Goal: Download file/media

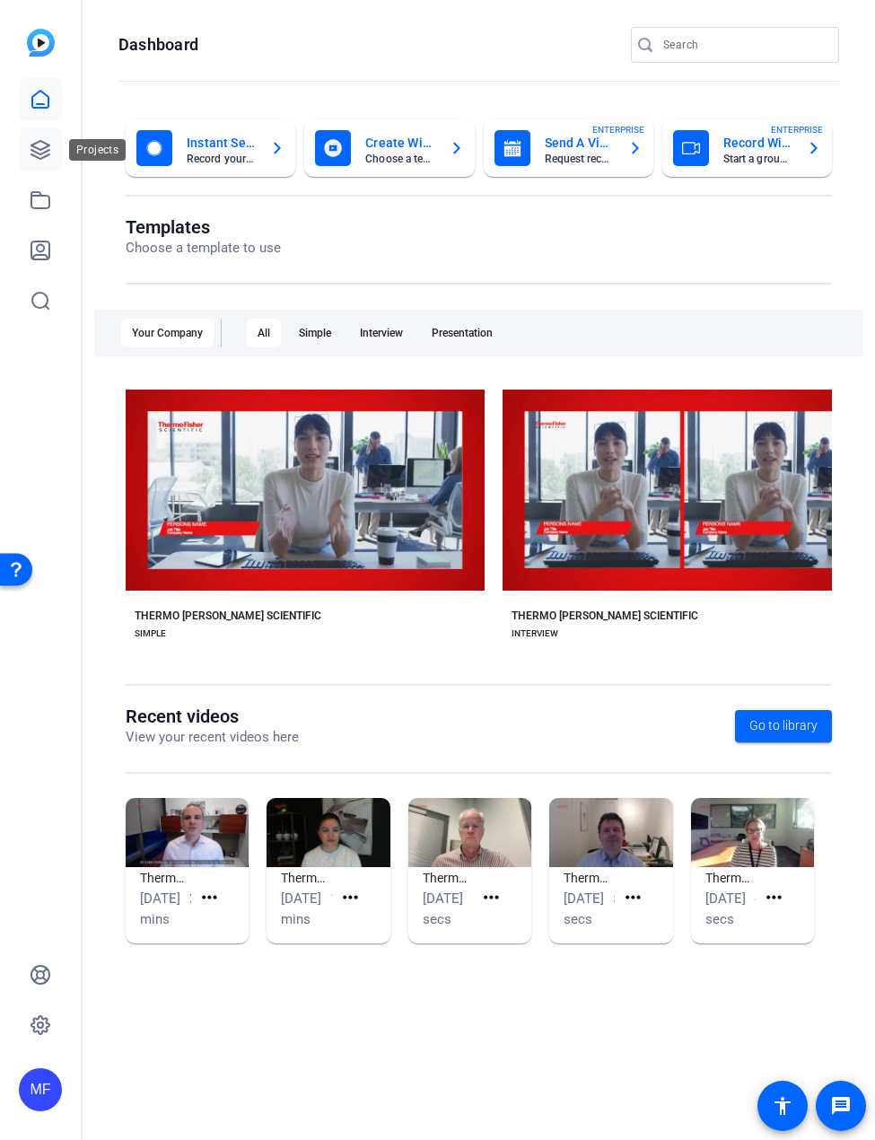
click at [48, 151] on icon at bounding box center [40, 150] width 18 height 18
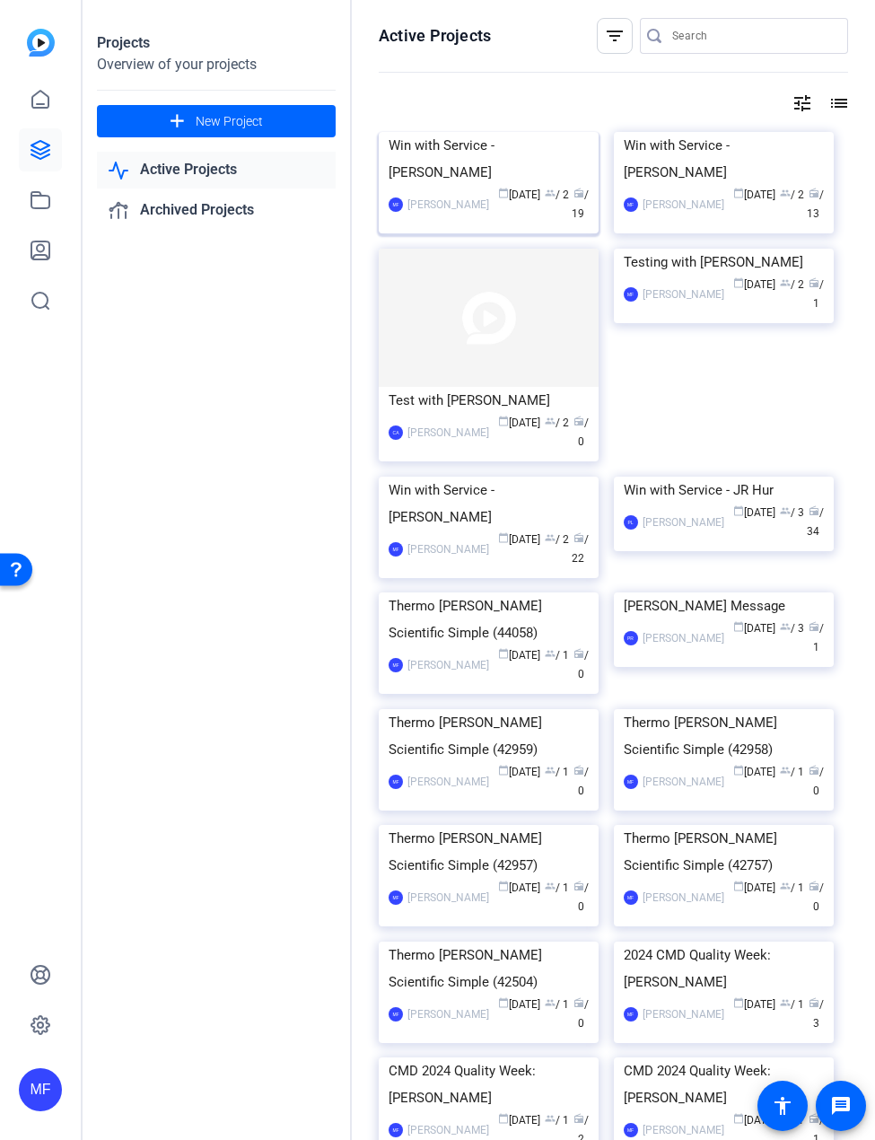
click at [470, 132] on img at bounding box center [489, 132] width 220 height 0
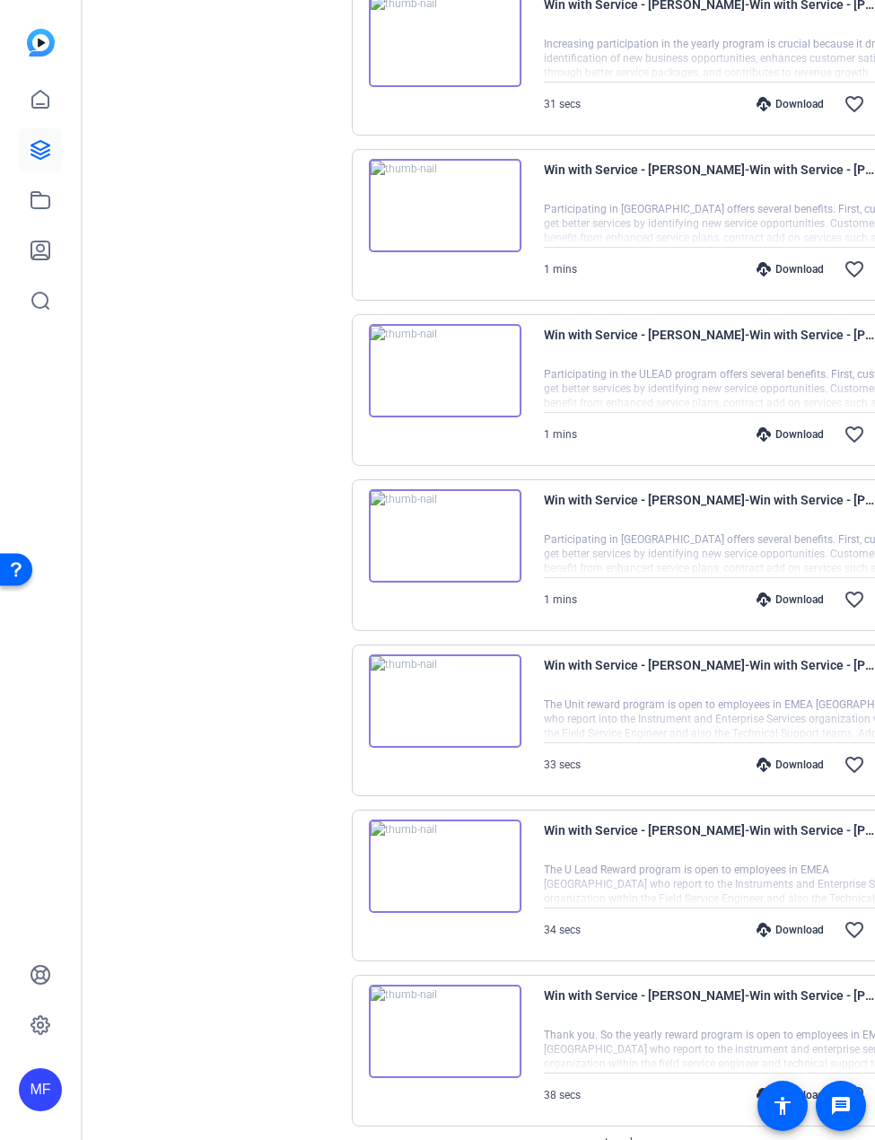
scroll to position [1001, 0]
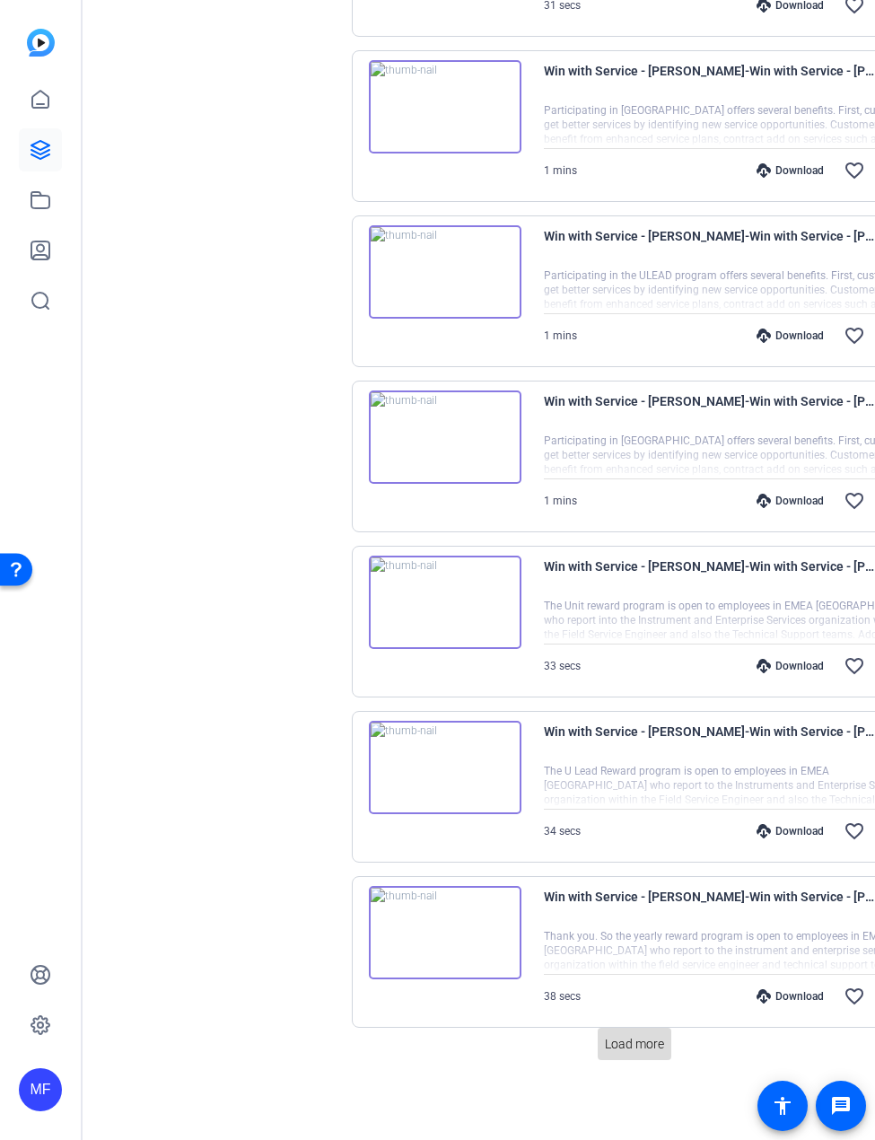
click at [635, 1044] on span "Load more" at bounding box center [634, 1044] width 59 height 19
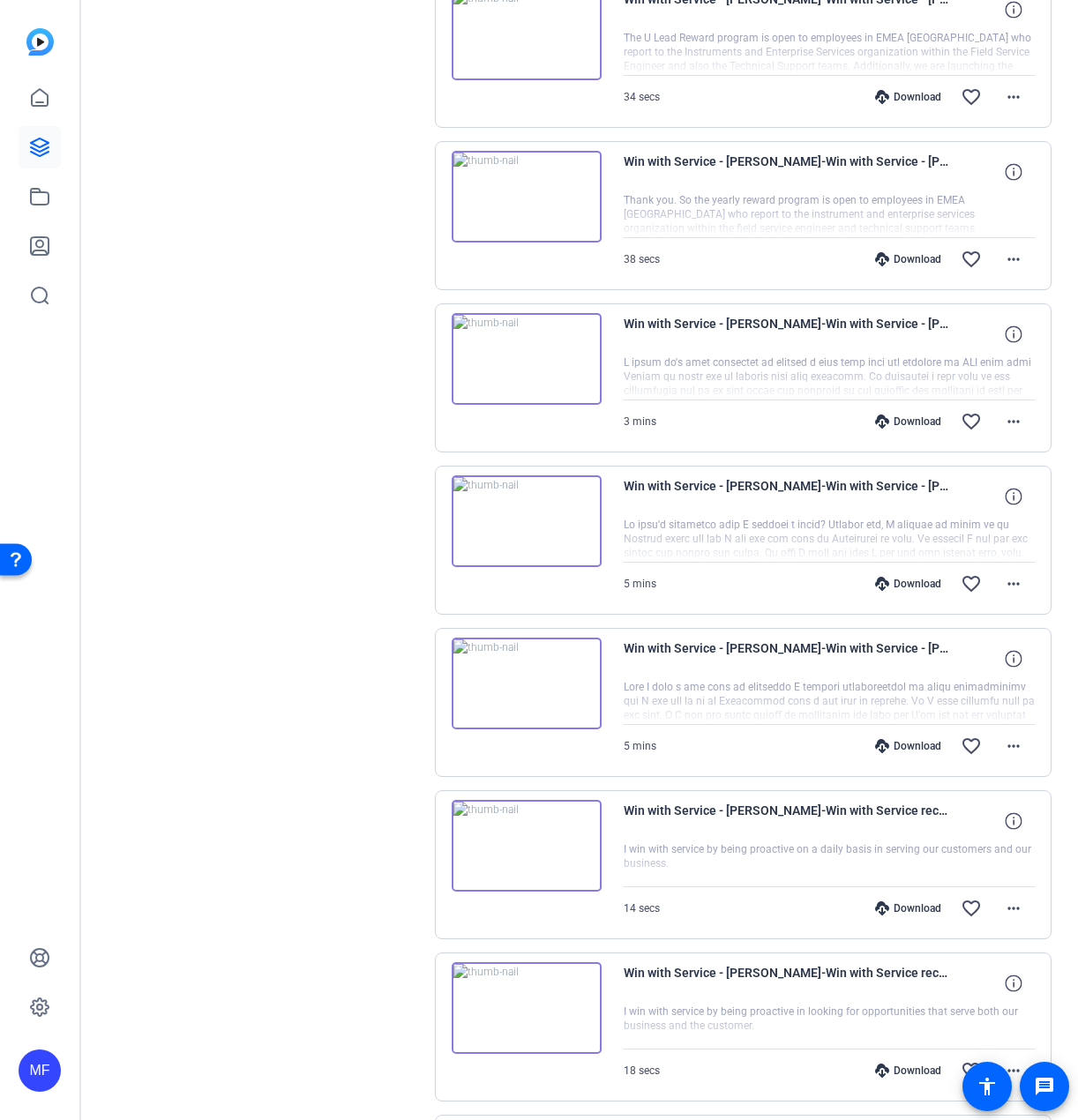
scroll to position [1707, 0]
click at [1010, 745] on mat-icon "more_horiz" at bounding box center [1014, 747] width 22 height 22
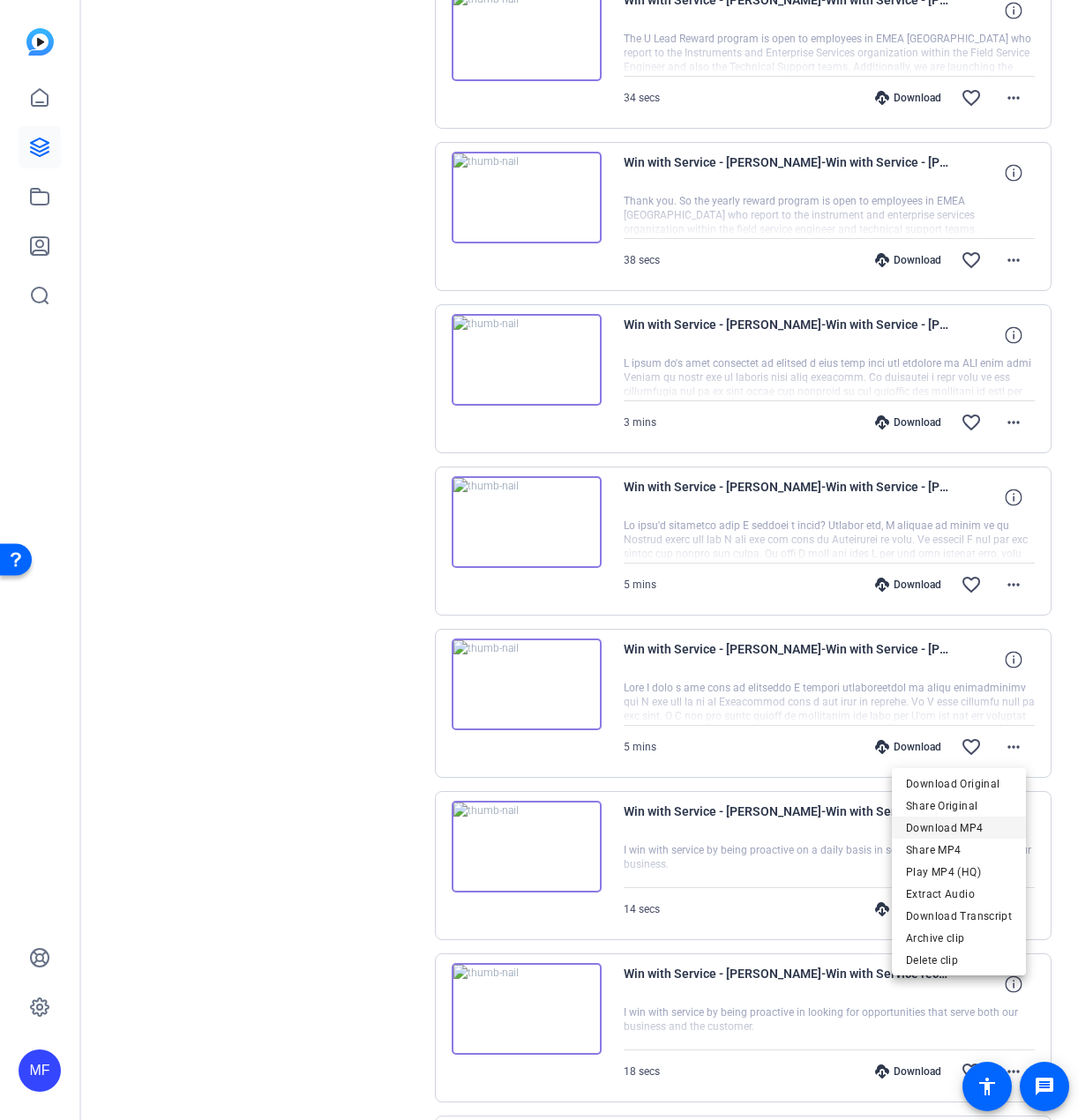
click at [969, 822] on span "Download MP4" at bounding box center [959, 828] width 106 height 22
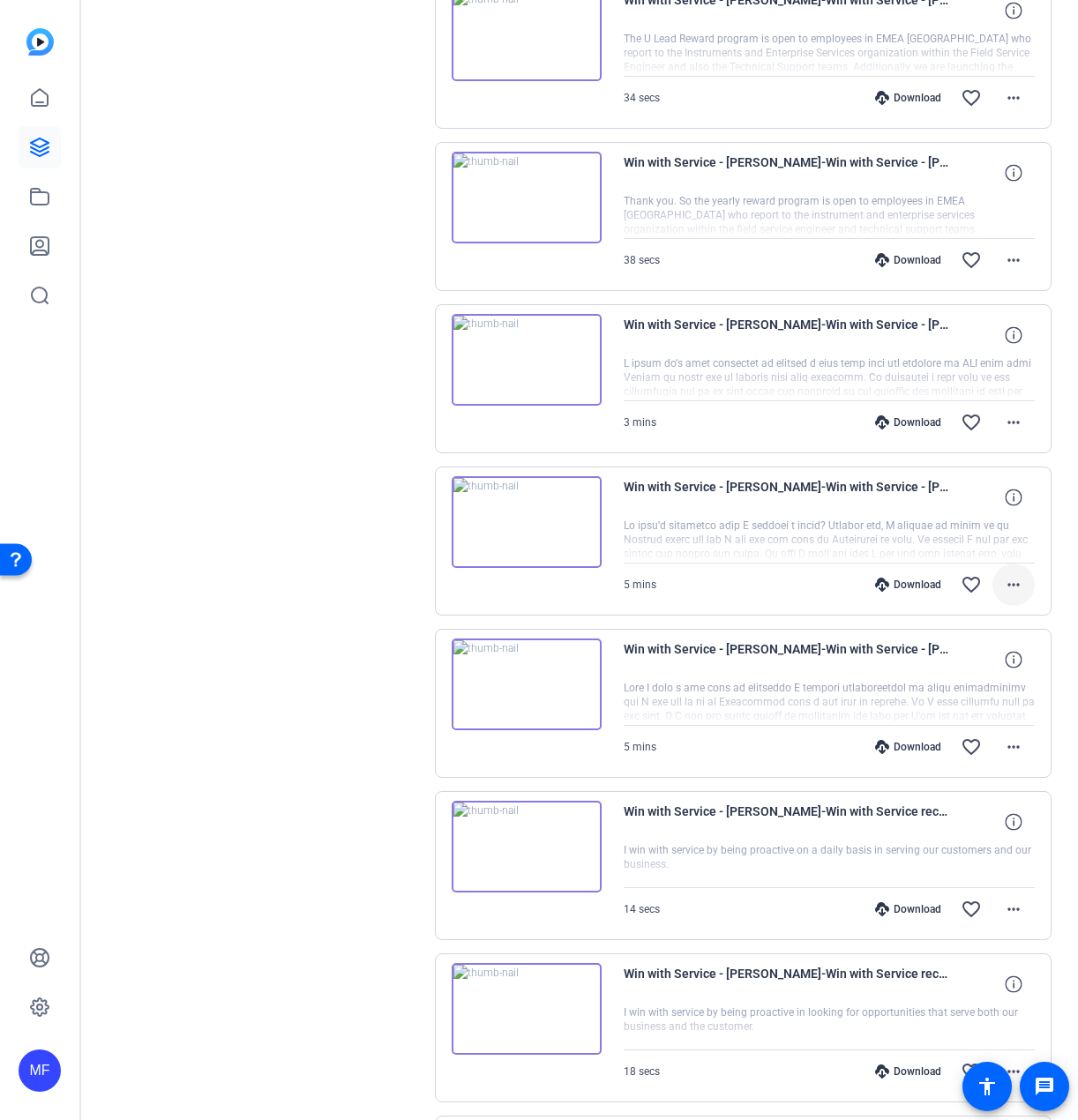
click at [1012, 588] on mat-icon "more_horiz" at bounding box center [1014, 585] width 22 height 22
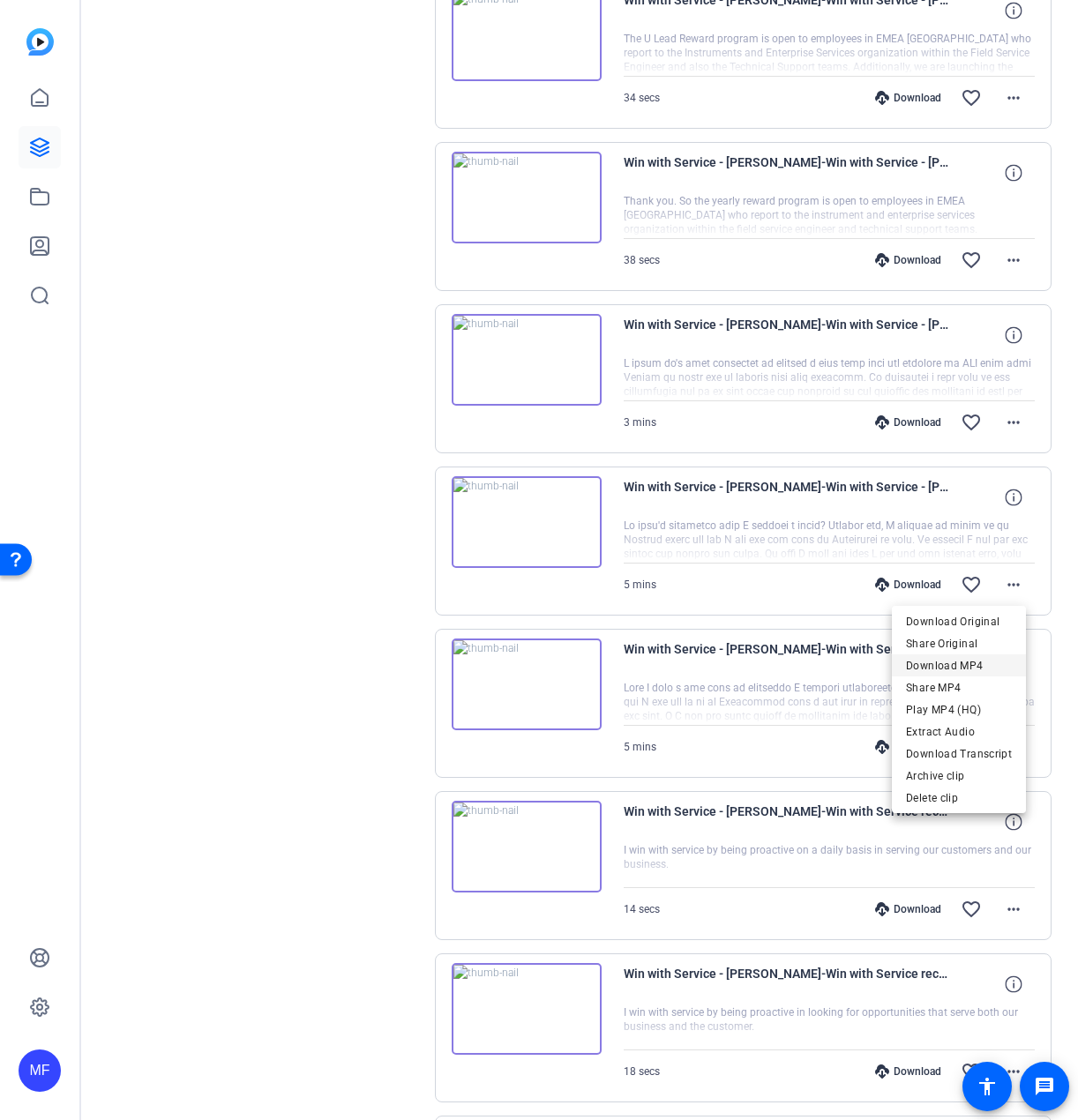
click at [965, 668] on span "Download MP4" at bounding box center [959, 666] width 106 height 22
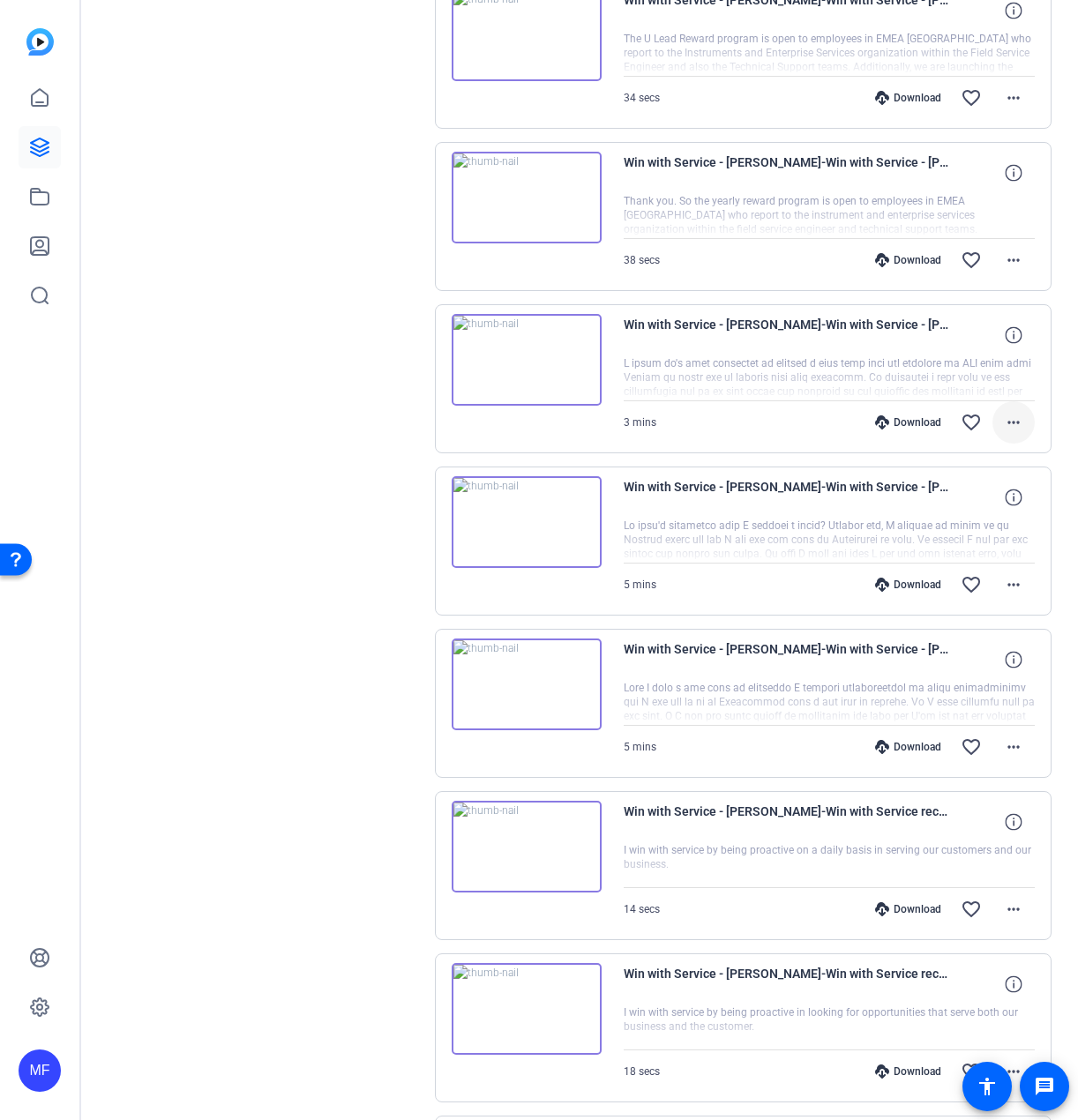
click at [1005, 427] on mat-icon "more_horiz" at bounding box center [1014, 422] width 22 height 22
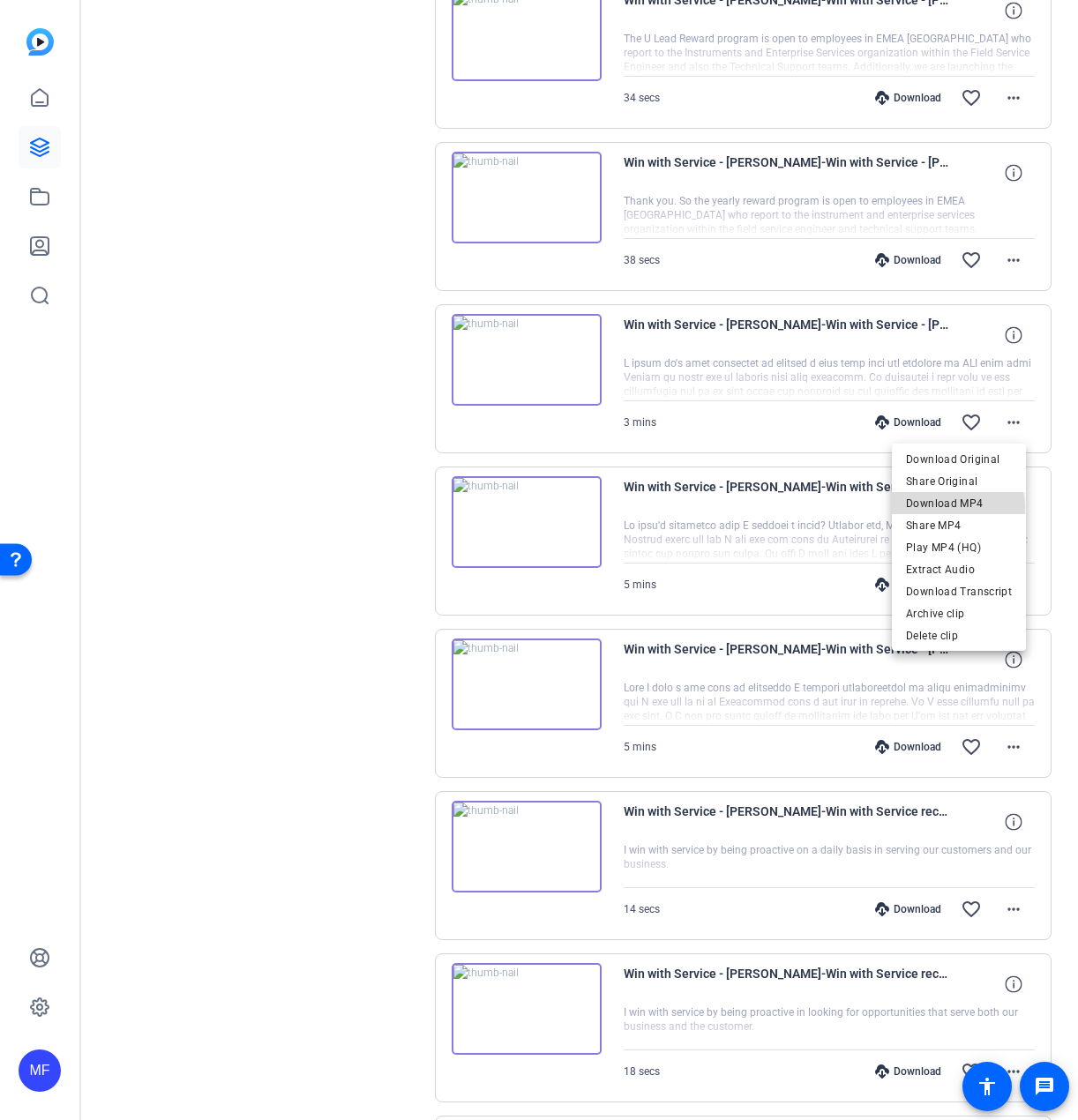
click at [942, 508] on span "Download MP4" at bounding box center [959, 504] width 106 height 22
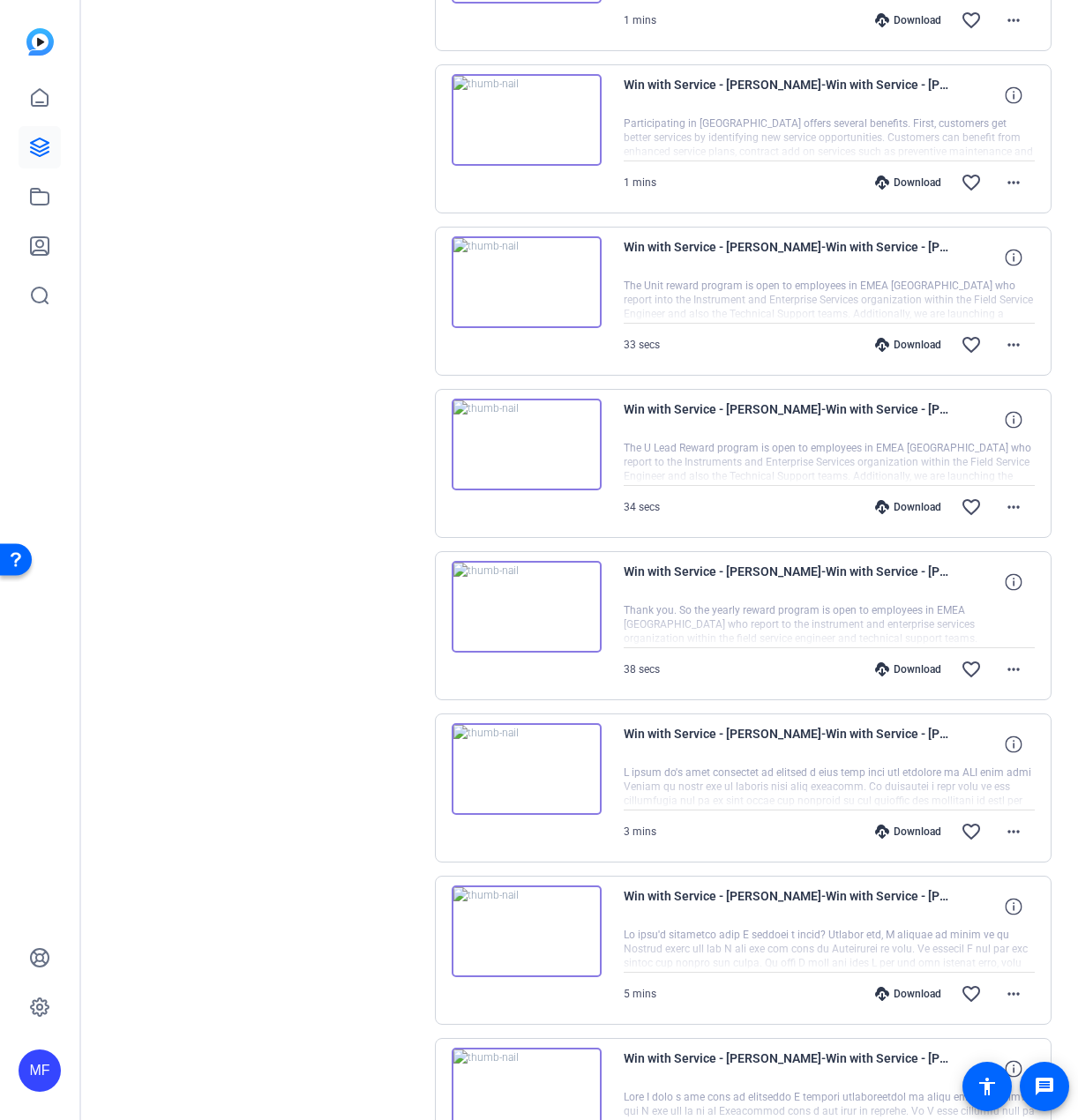
scroll to position [1265, 0]
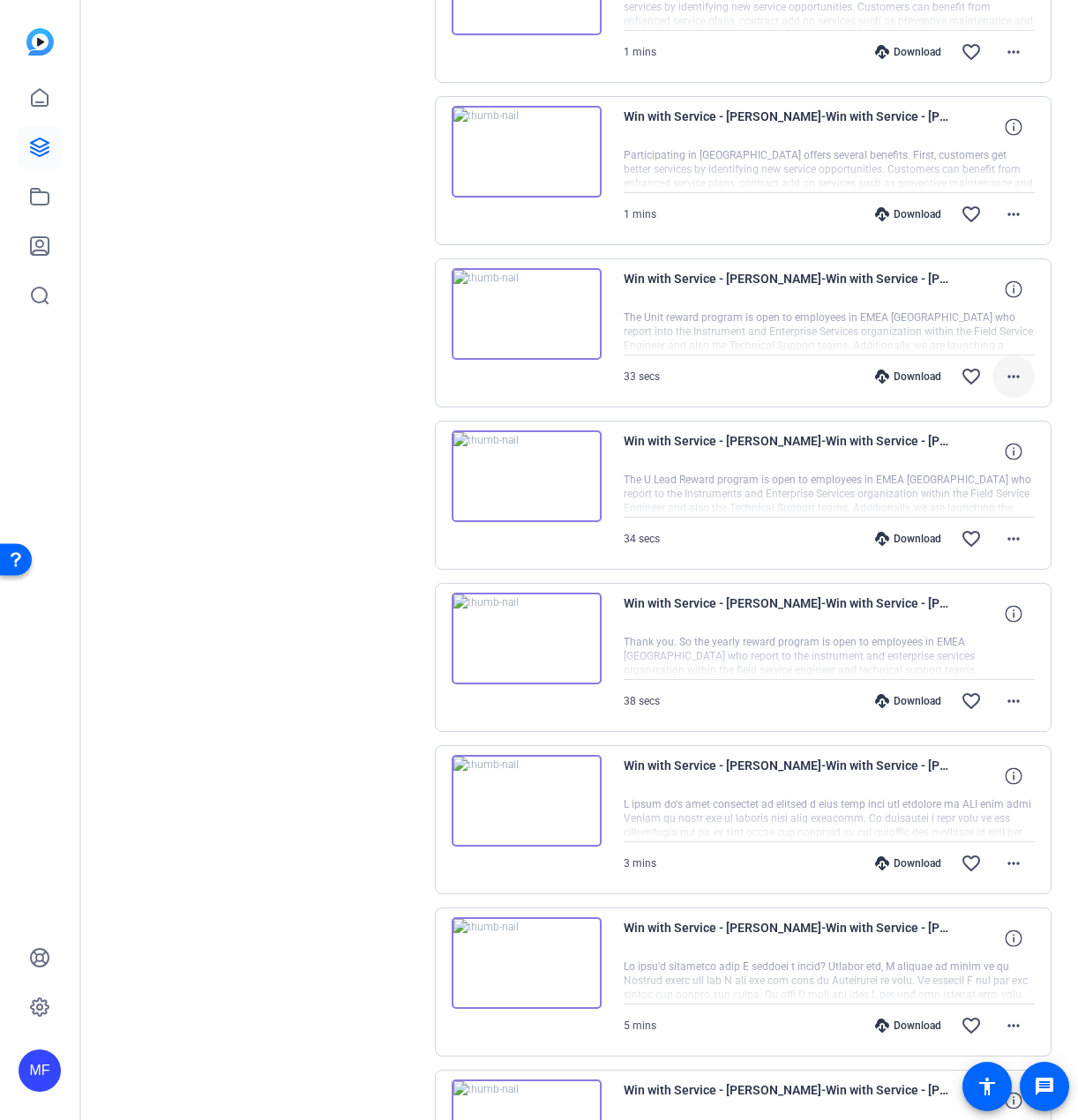
click at [1005, 374] on mat-icon "more_horiz" at bounding box center [1014, 376] width 22 height 22
click at [964, 543] on span "Download Transcript" at bounding box center [959, 546] width 106 height 22
click at [1010, 376] on mat-icon "more_horiz" at bounding box center [1014, 376] width 22 height 22
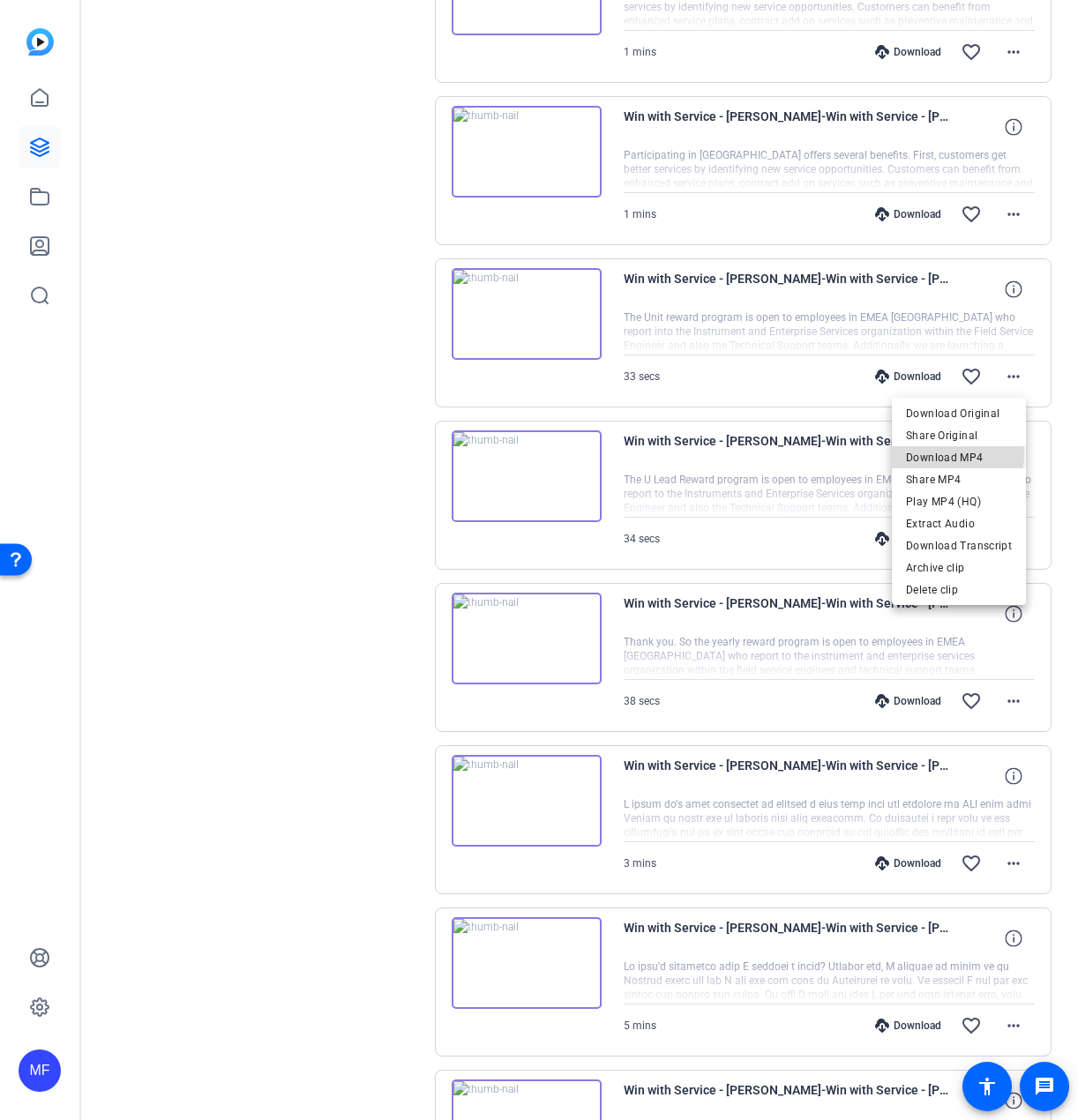
click at [948, 455] on span "Download MP4" at bounding box center [959, 458] width 106 height 22
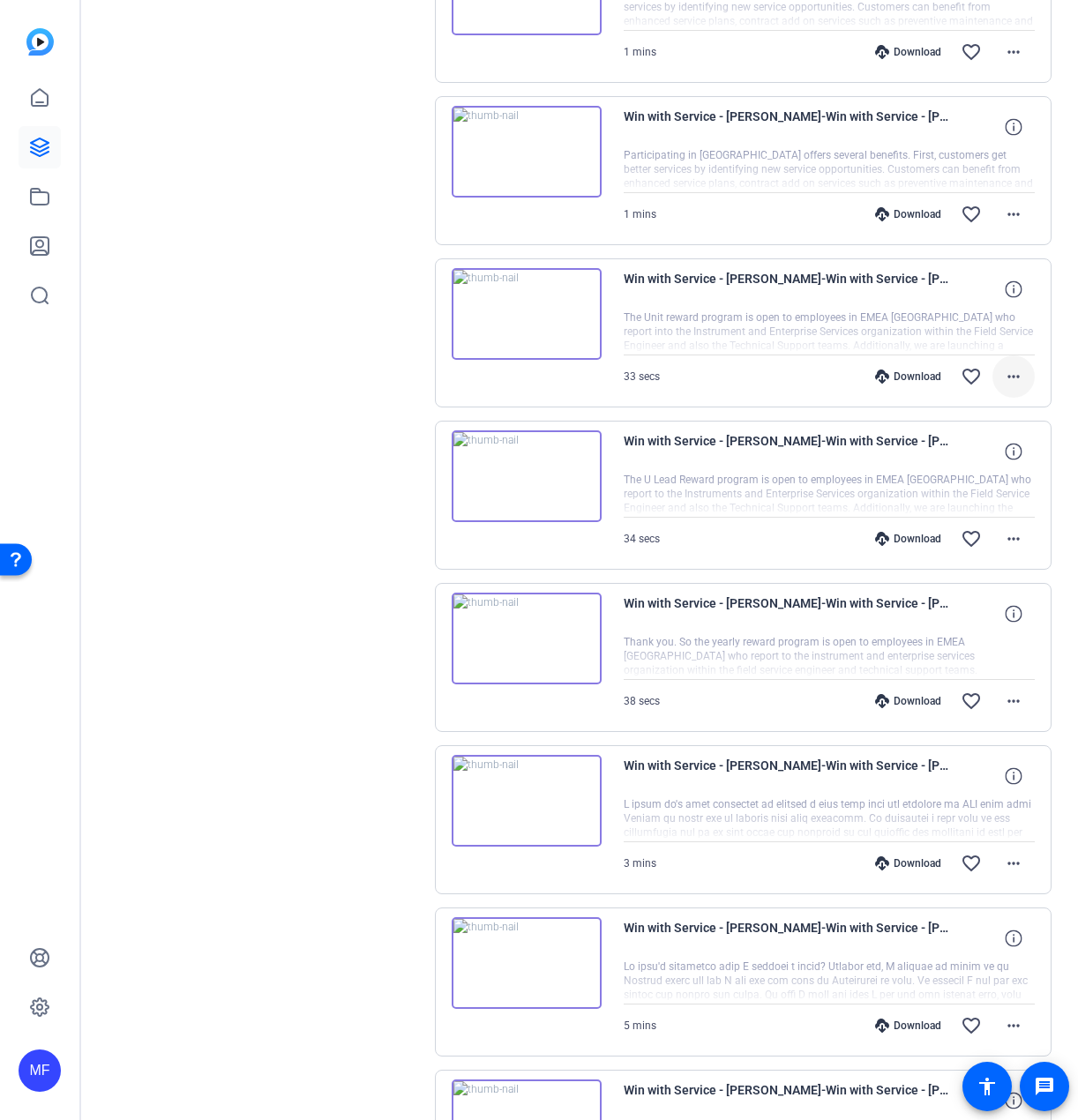
click at [1006, 371] on mat-icon "more_horiz" at bounding box center [1014, 376] width 22 height 22
click at [333, 314] on div at bounding box center [539, 560] width 1078 height 1120
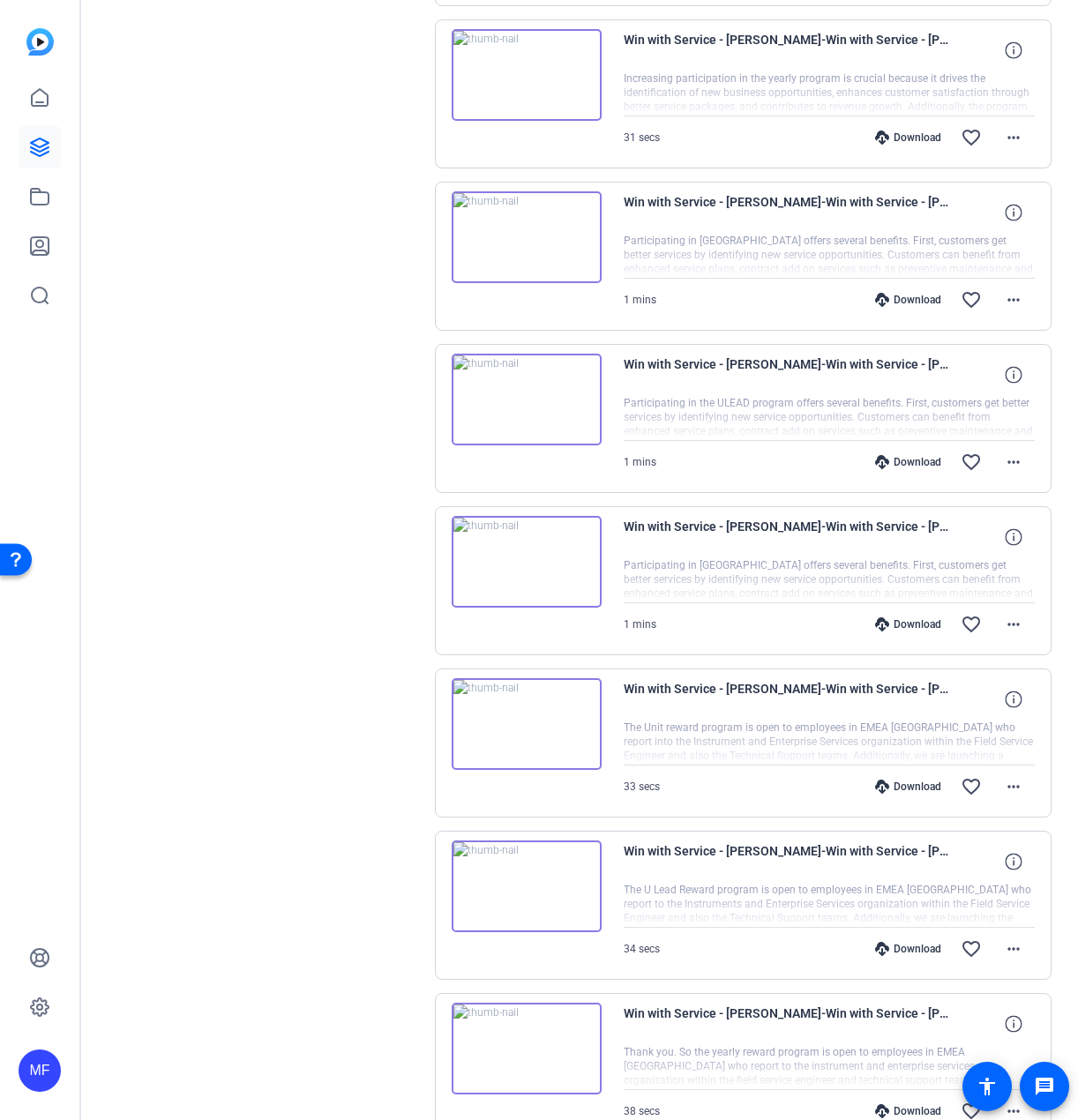
scroll to position [824, 0]
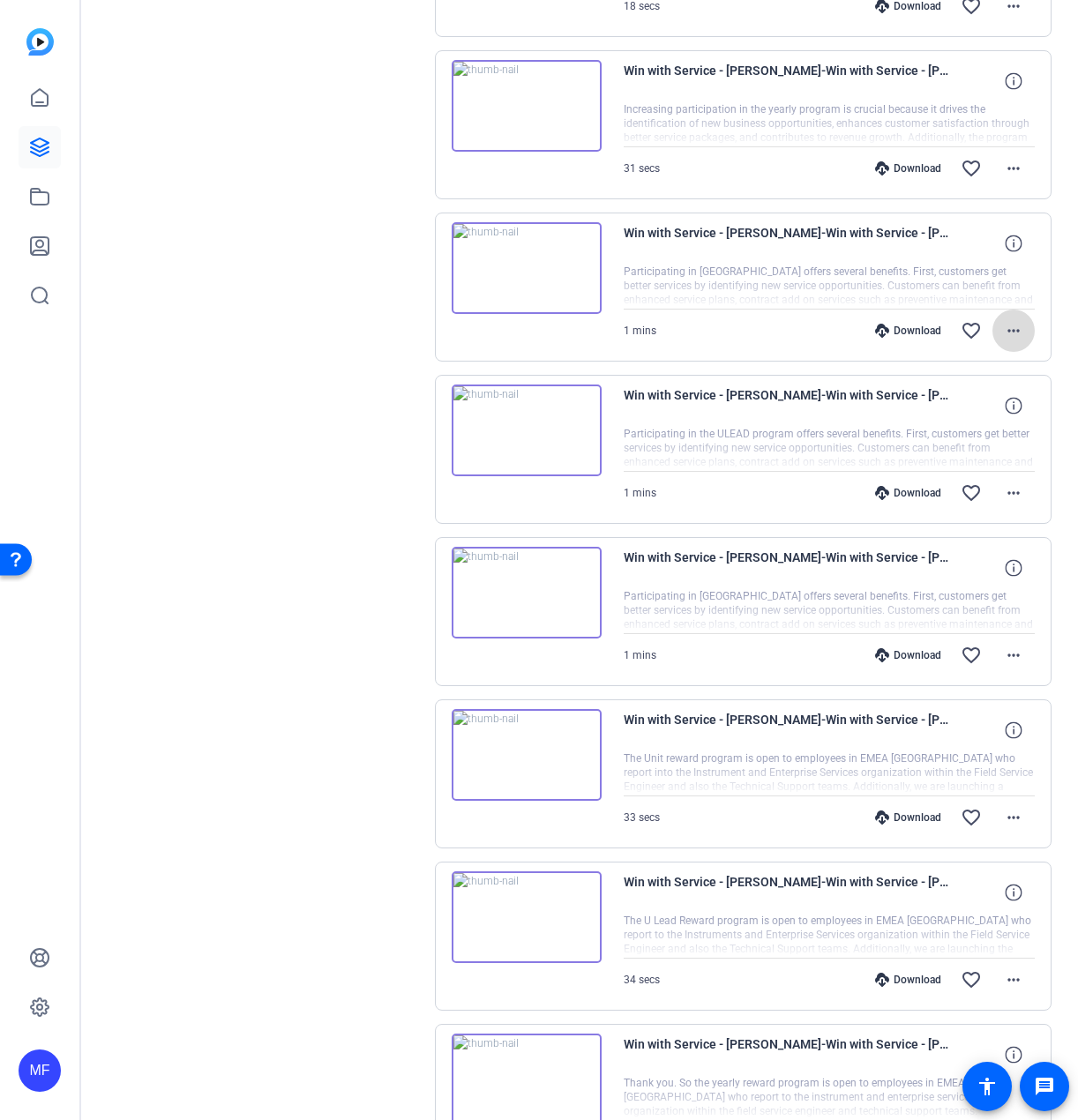
click at [1015, 329] on span at bounding box center [1013, 330] width 42 height 42
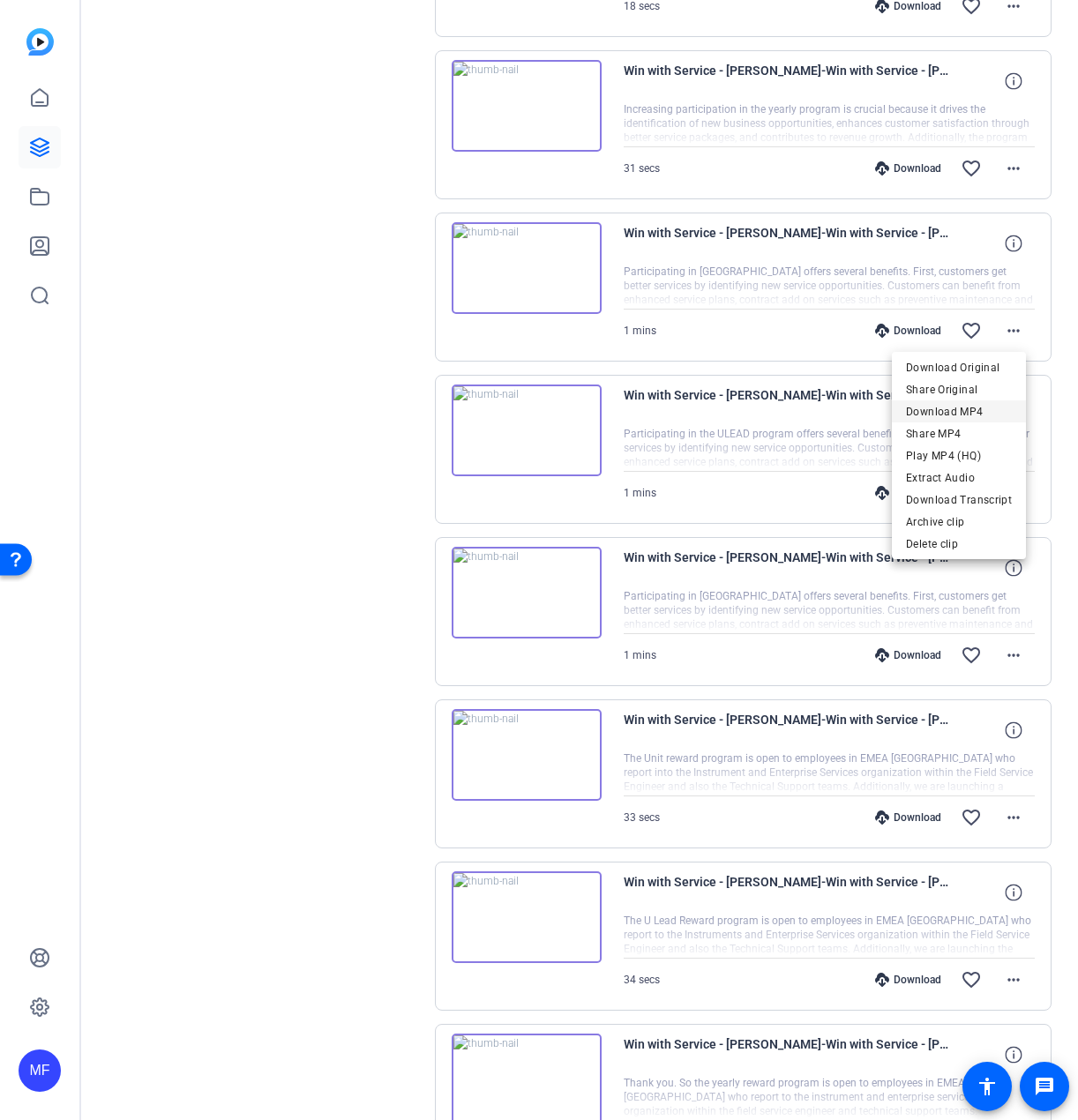
click at [970, 401] on span "Download MP4" at bounding box center [959, 412] width 106 height 22
click at [1014, 338] on mat-icon "more_horiz" at bounding box center [1014, 331] width 22 height 22
click at [964, 503] on span "Download Transcript" at bounding box center [959, 500] width 106 height 22
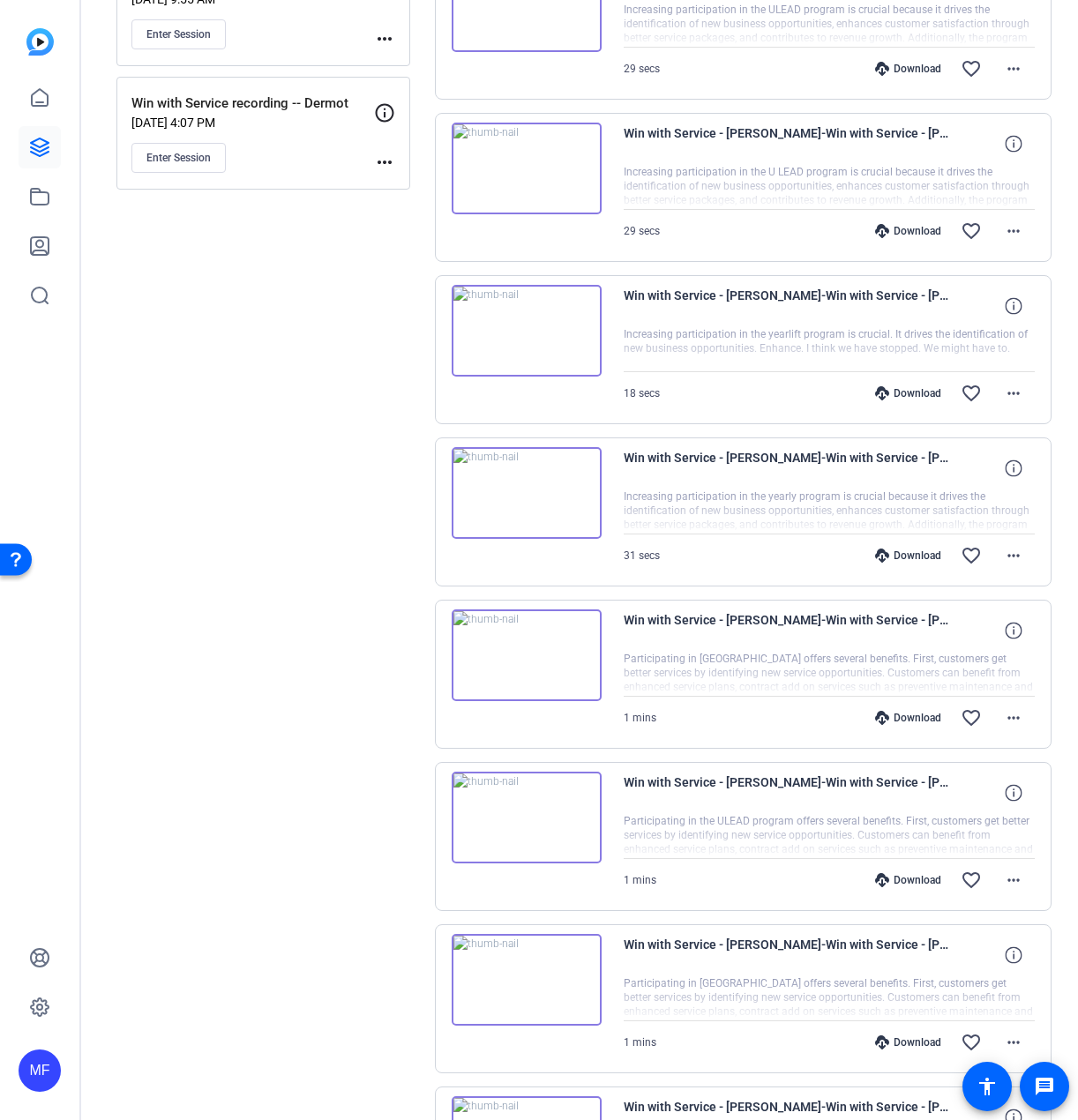
scroll to position [30, 0]
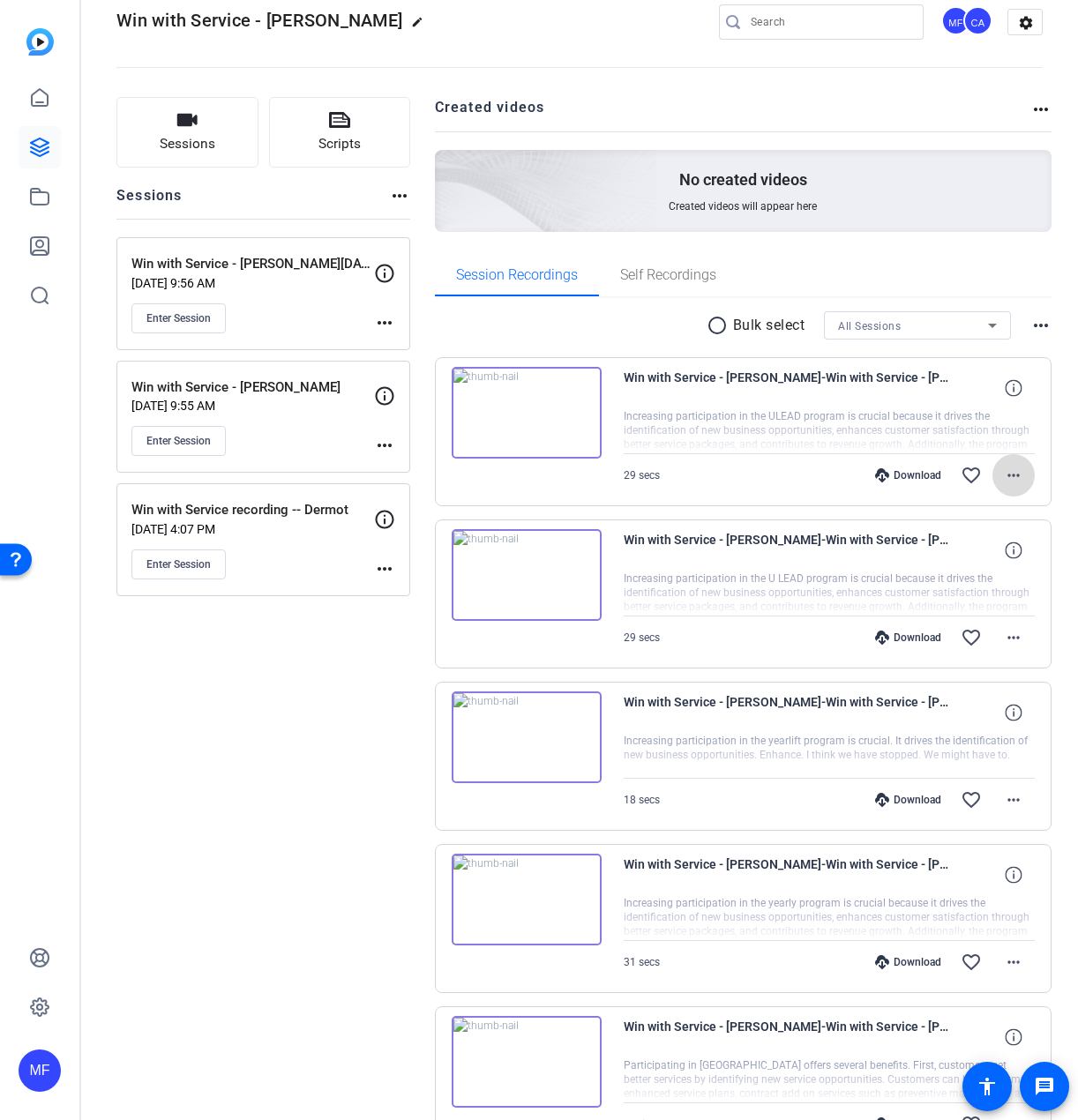
click at [1003, 475] on mat-icon "more_horiz" at bounding box center [1014, 476] width 22 height 22
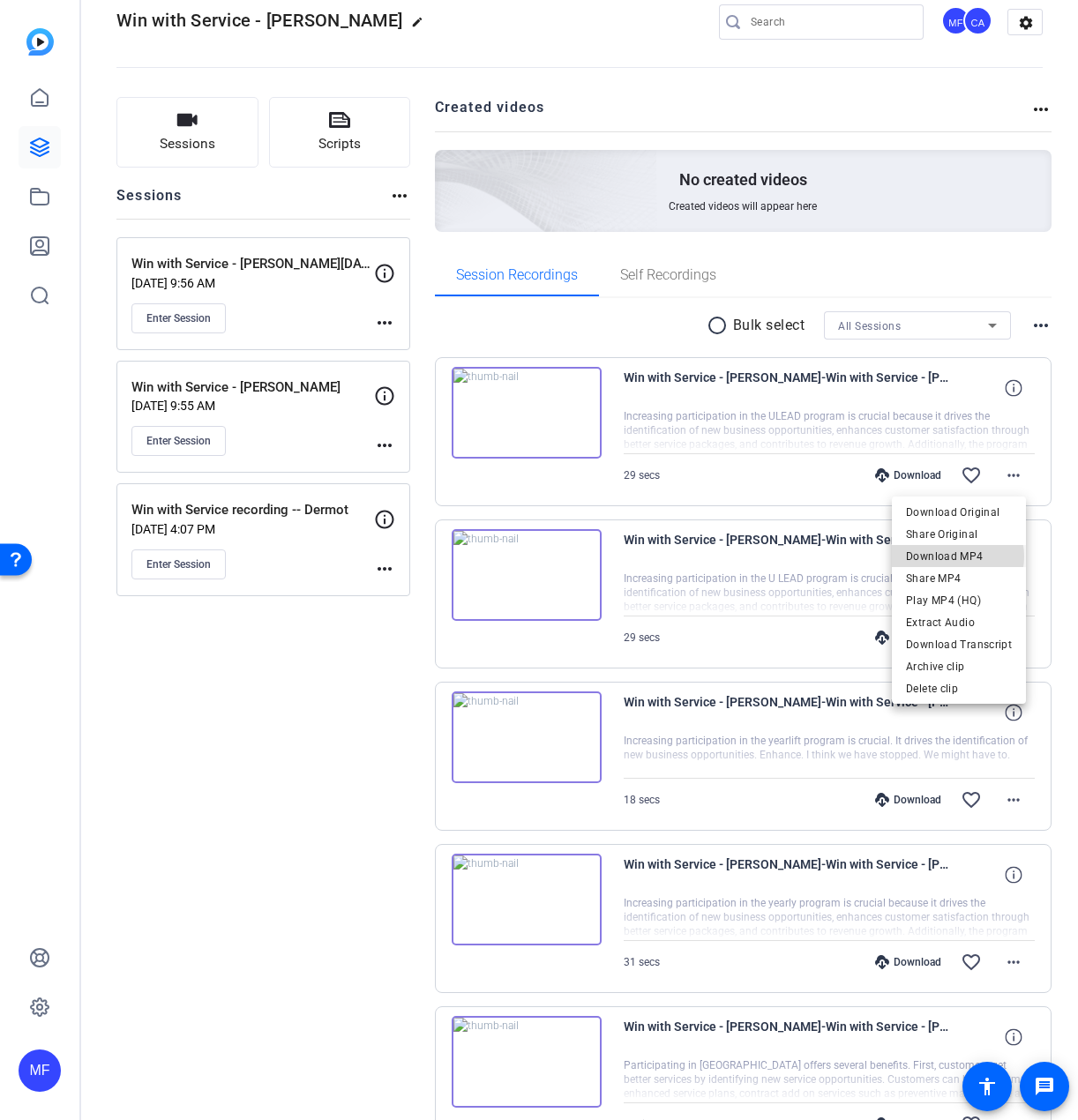
click at [954, 556] on span "Download MP4" at bounding box center [959, 557] width 106 height 22
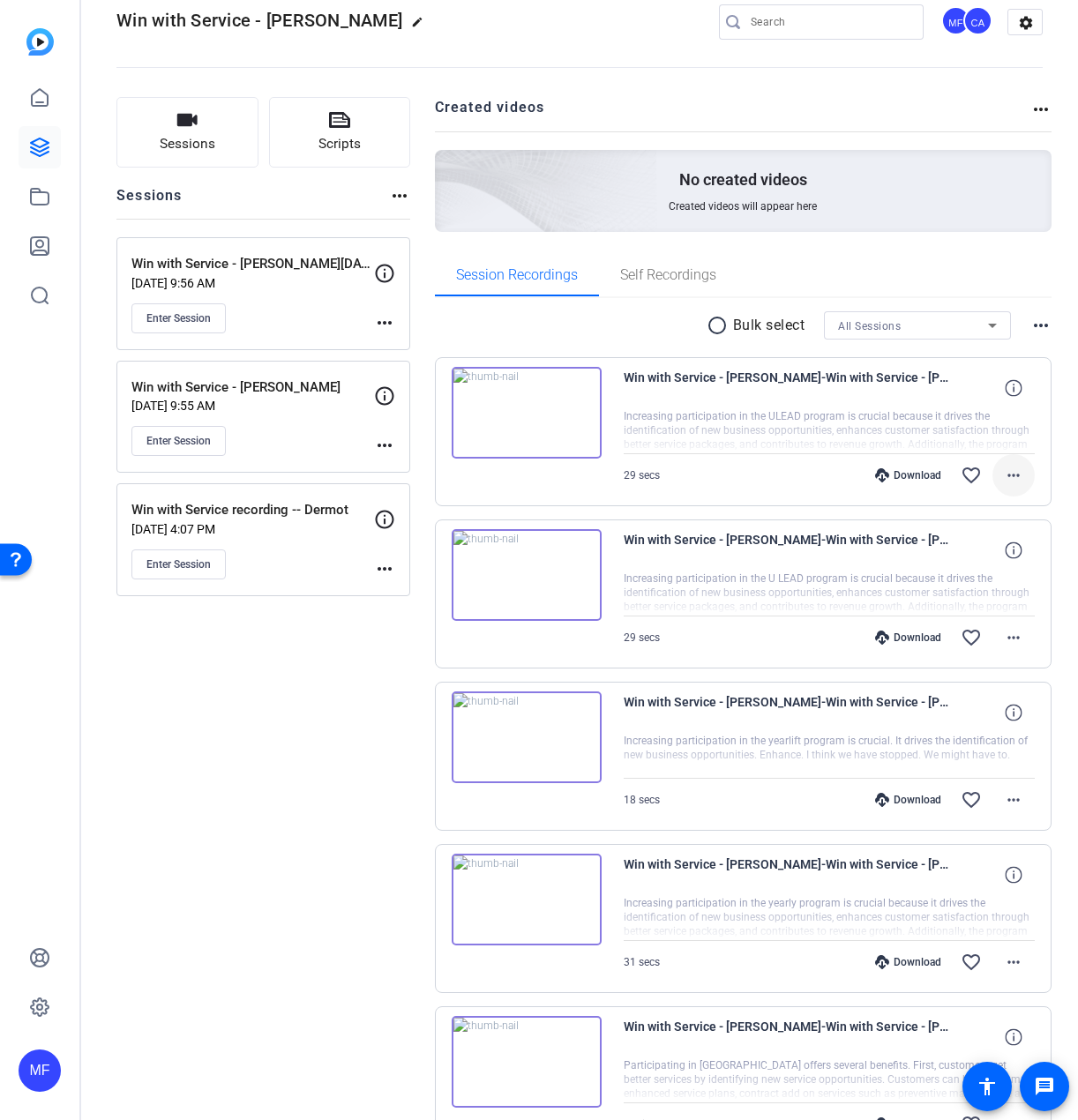
click at [1003, 482] on mat-icon "more_horiz" at bounding box center [1014, 476] width 22 height 22
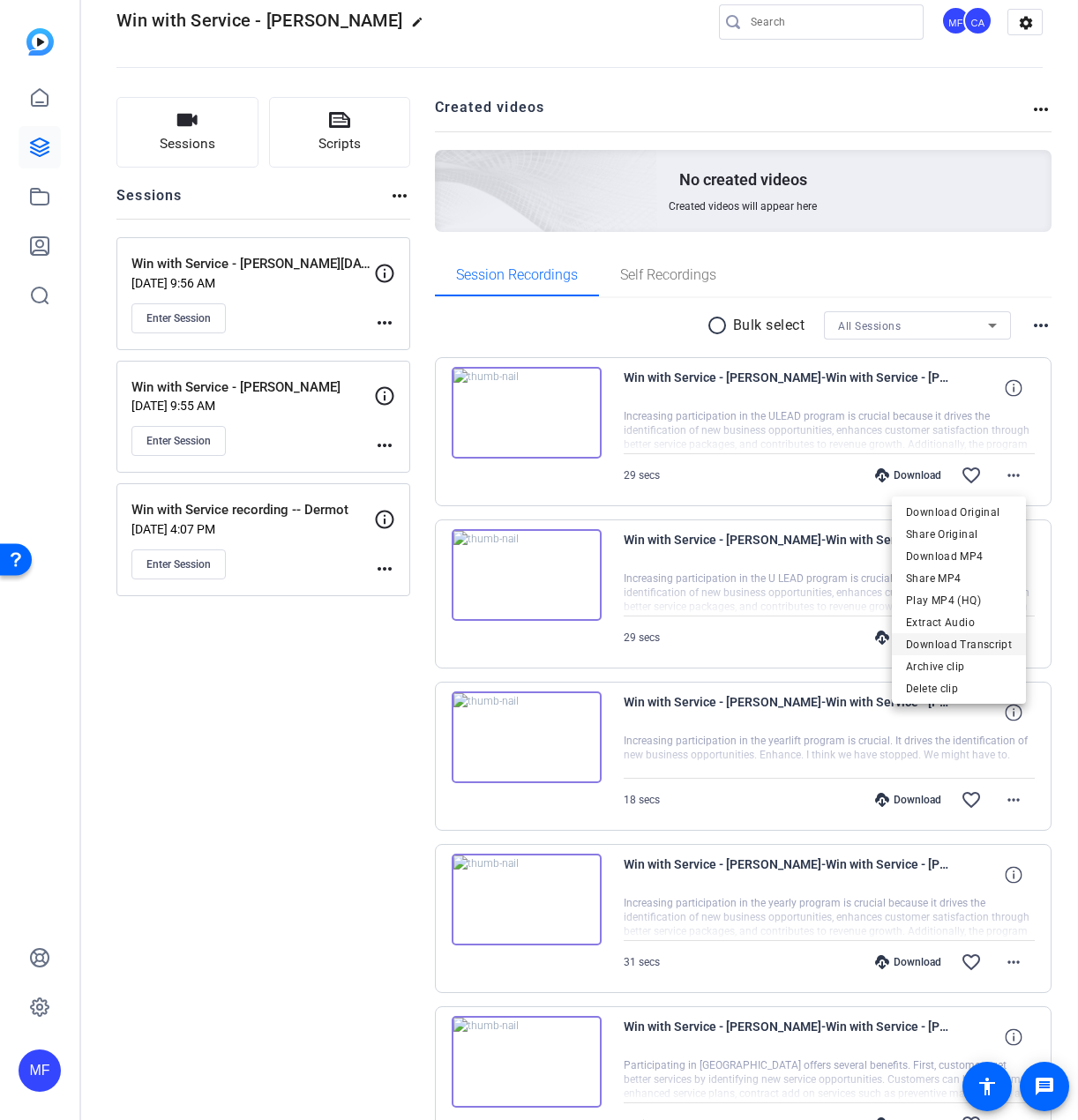
click at [961, 642] on span "Download Transcript" at bounding box center [959, 644] width 106 height 22
